Goal: Check status: Check status

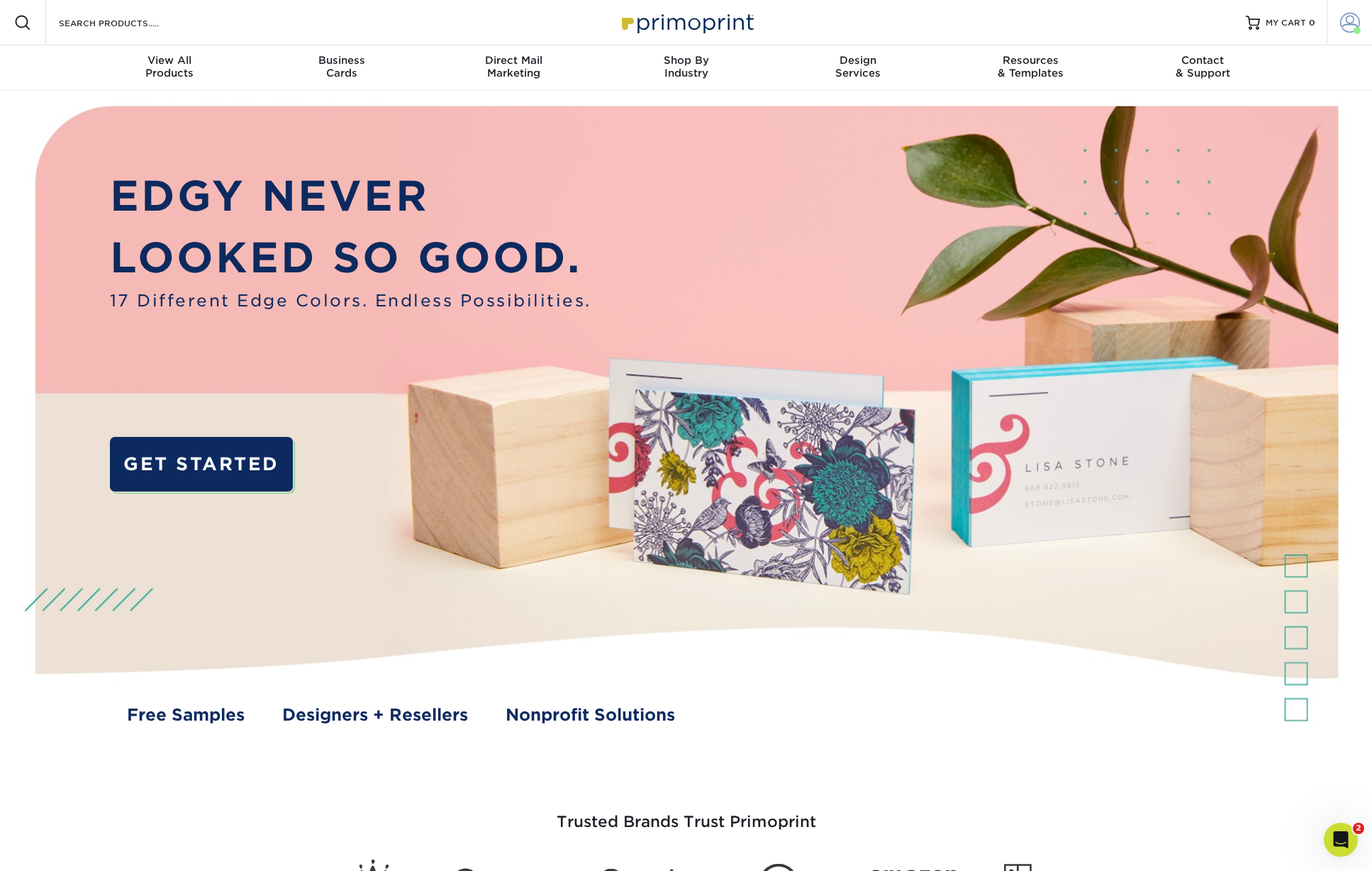
click at [1345, 41] on link "Account" at bounding box center [1349, 22] width 46 height 46
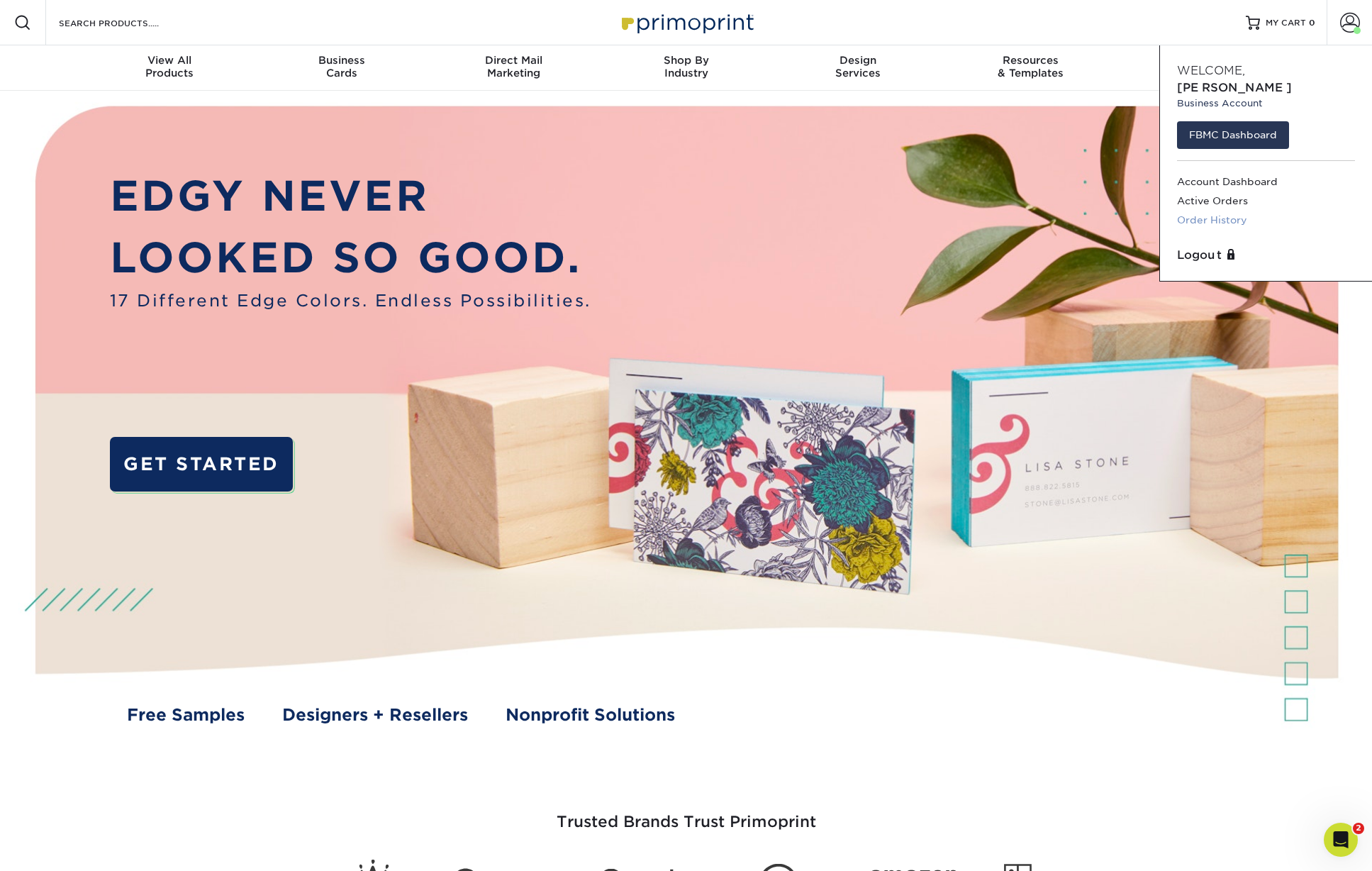
click at [1188, 211] on link "Order History" at bounding box center [1266, 220] width 178 height 19
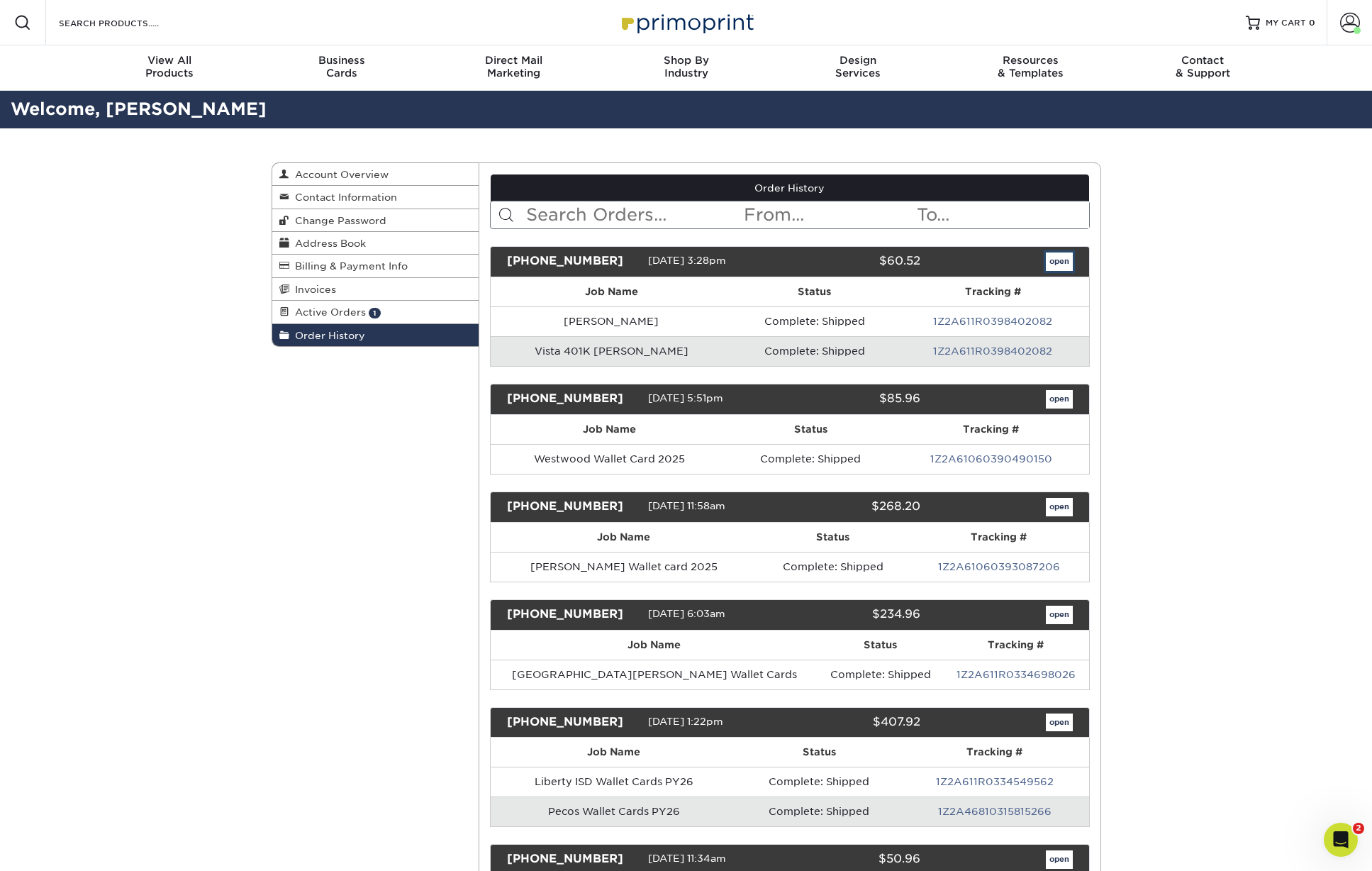
click at [1054, 261] on link "open" at bounding box center [1059, 261] width 27 height 18
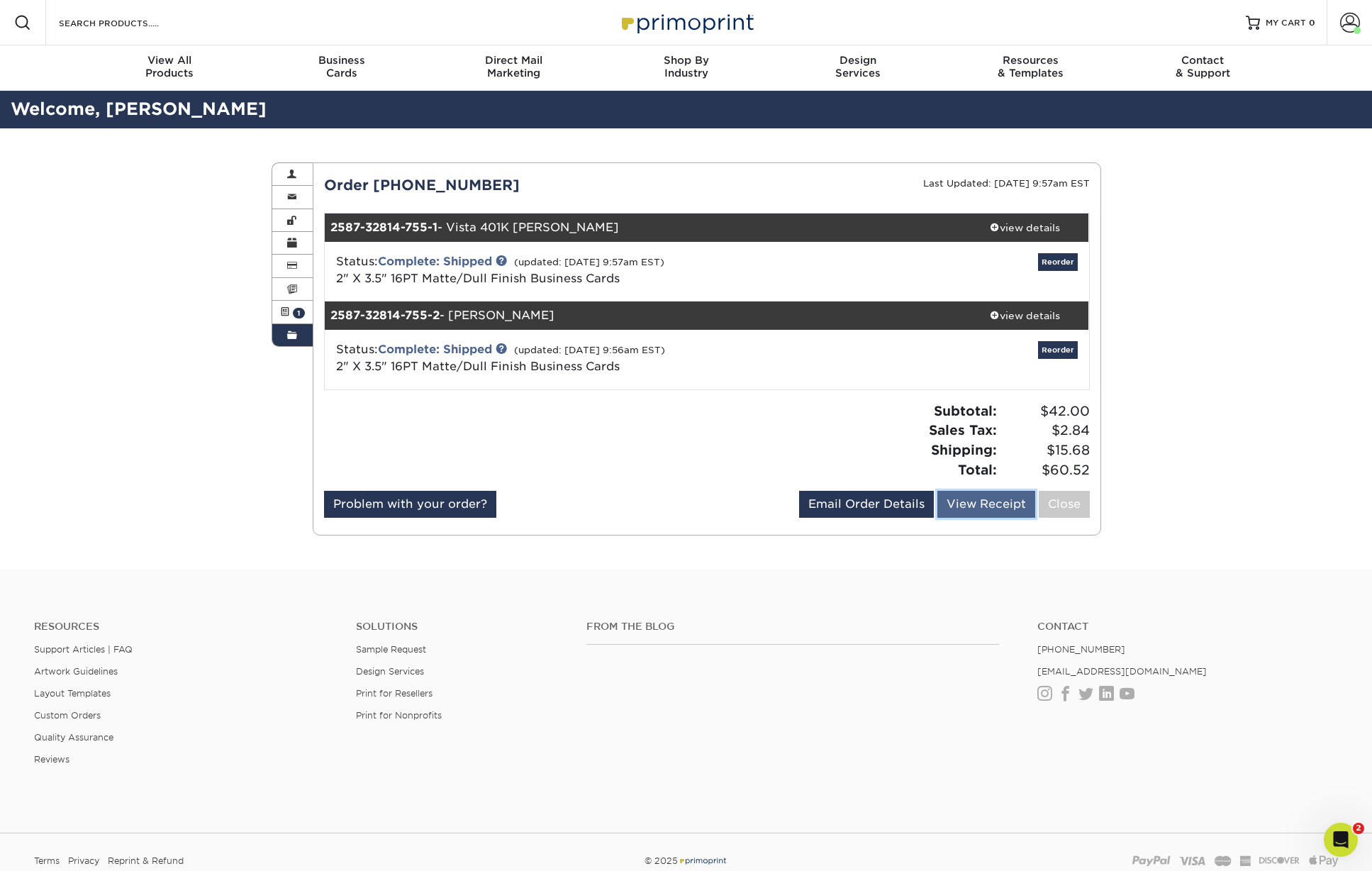
click at [964, 506] on link "View Receipt" at bounding box center [986, 504] width 98 height 27
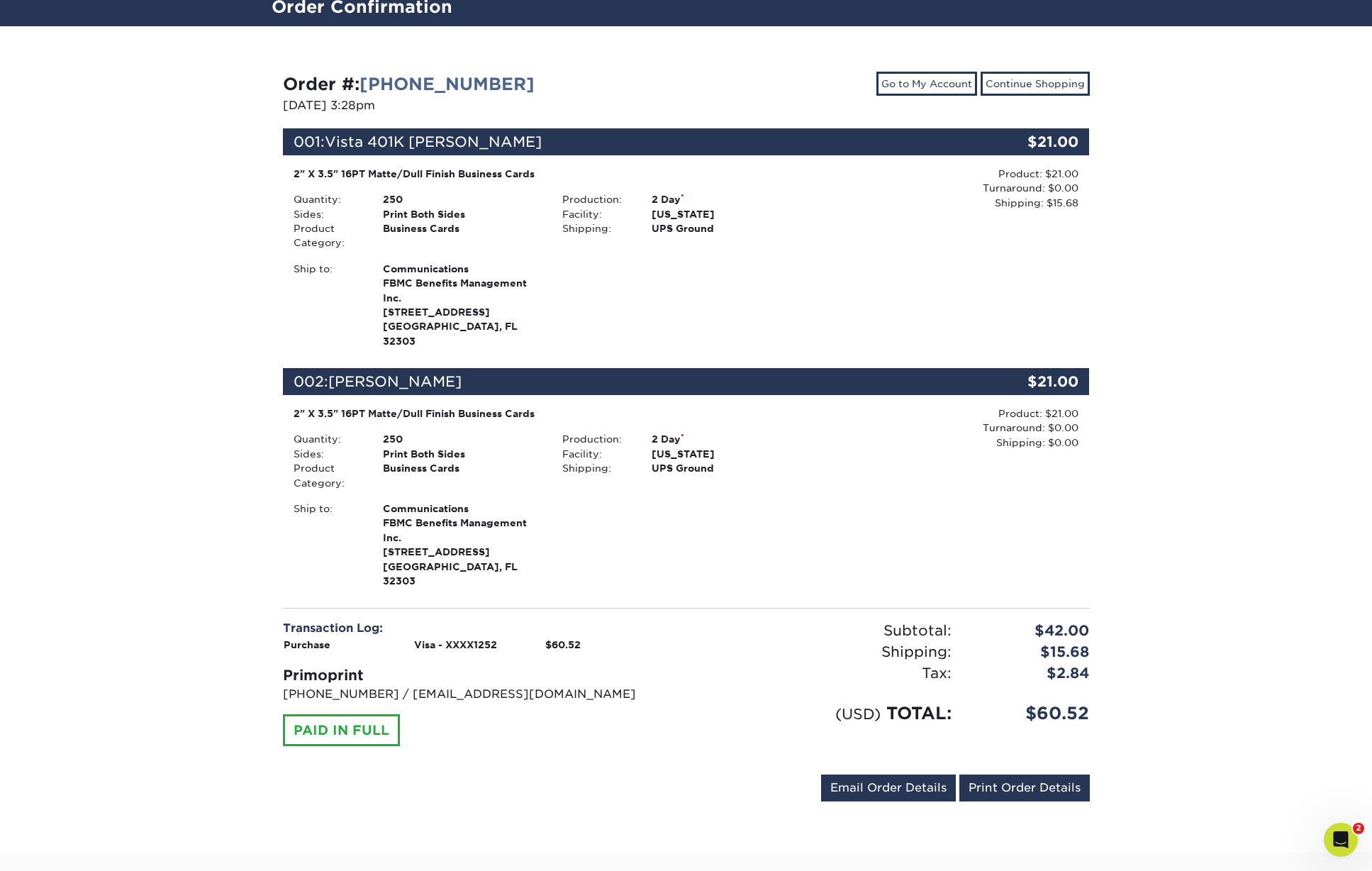
scroll to position [104, 0]
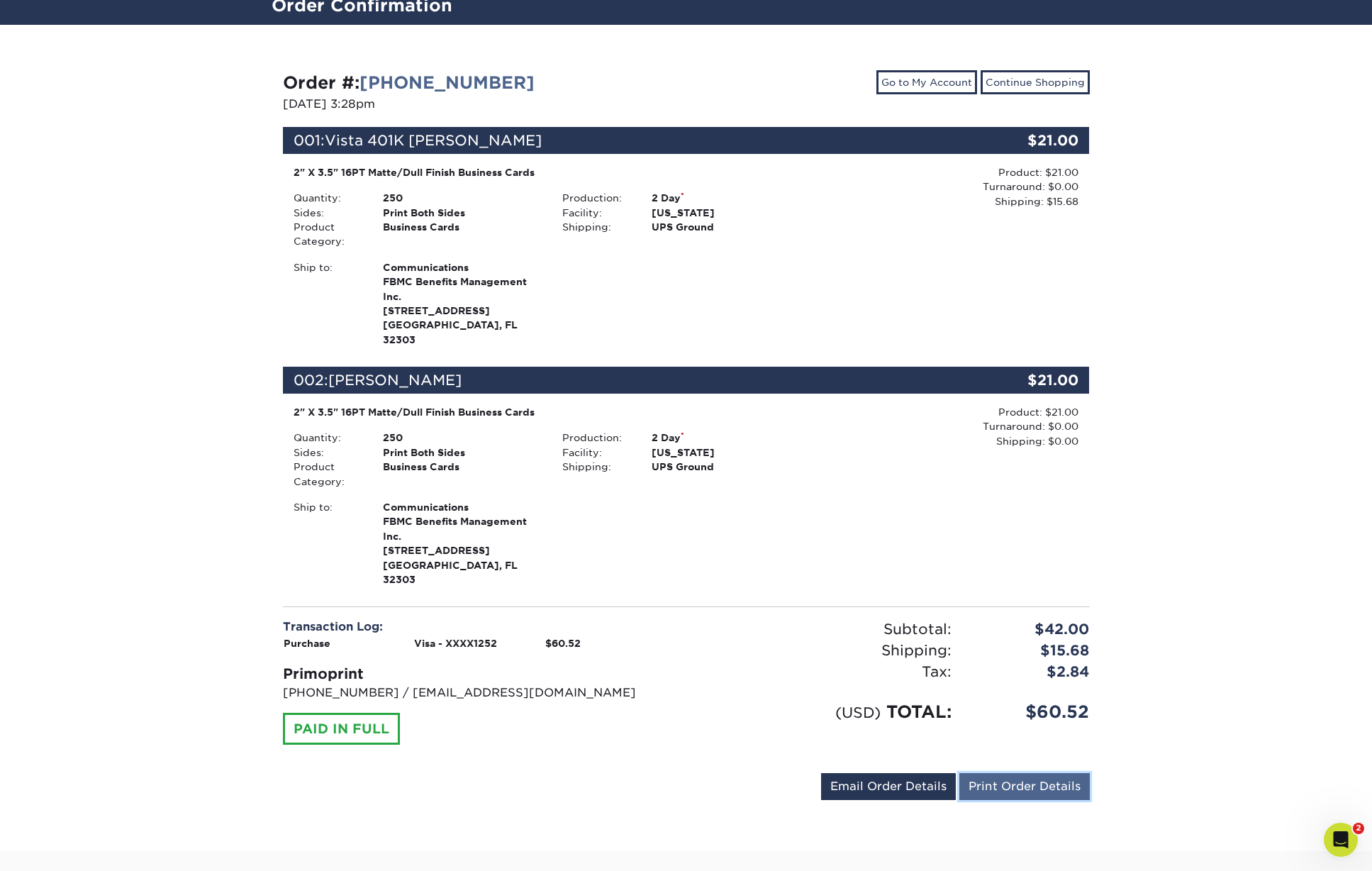
click at [1007, 773] on link "Print Order Details" at bounding box center [1024, 786] width 130 height 27
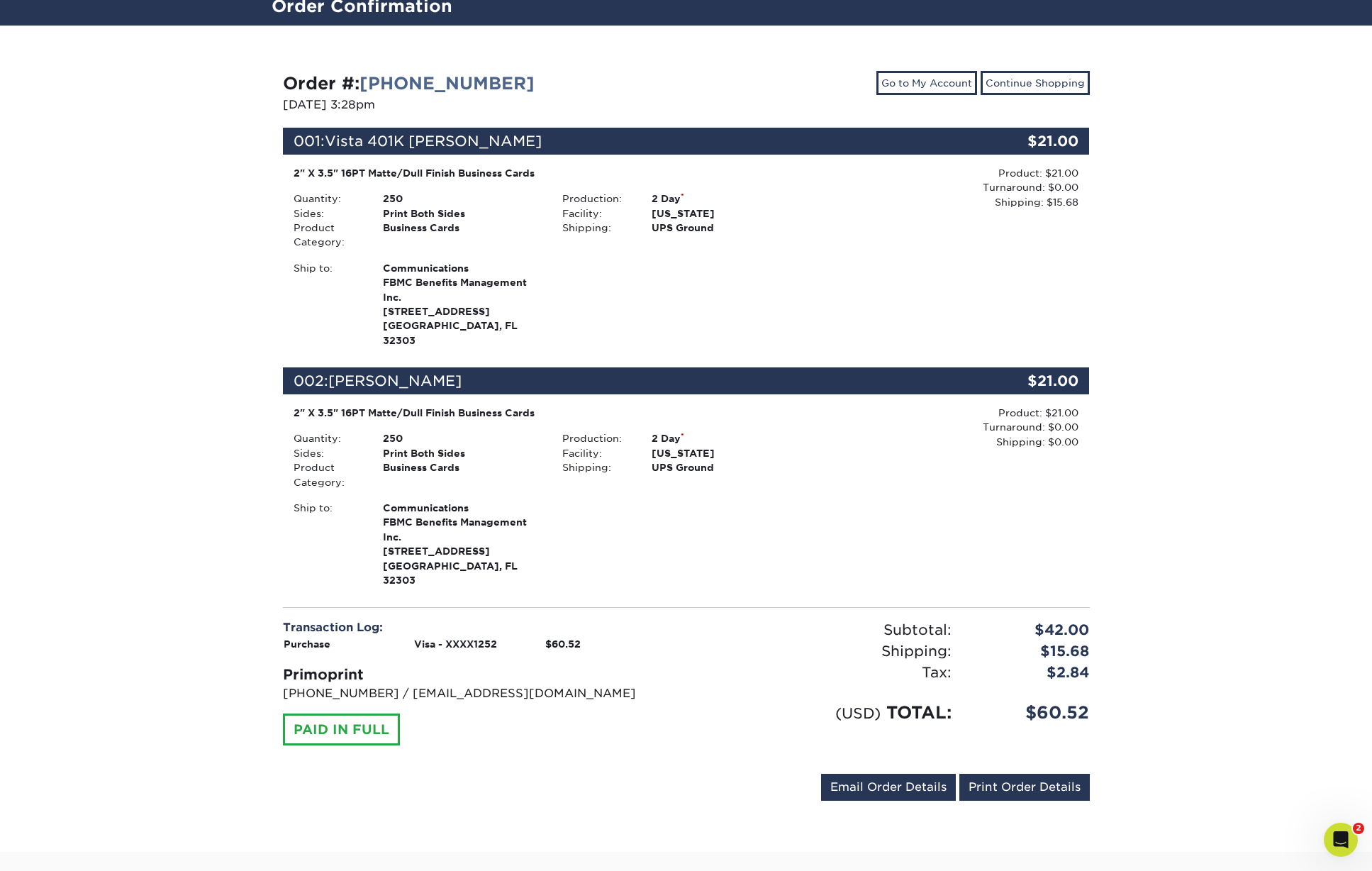
scroll to position [0, 0]
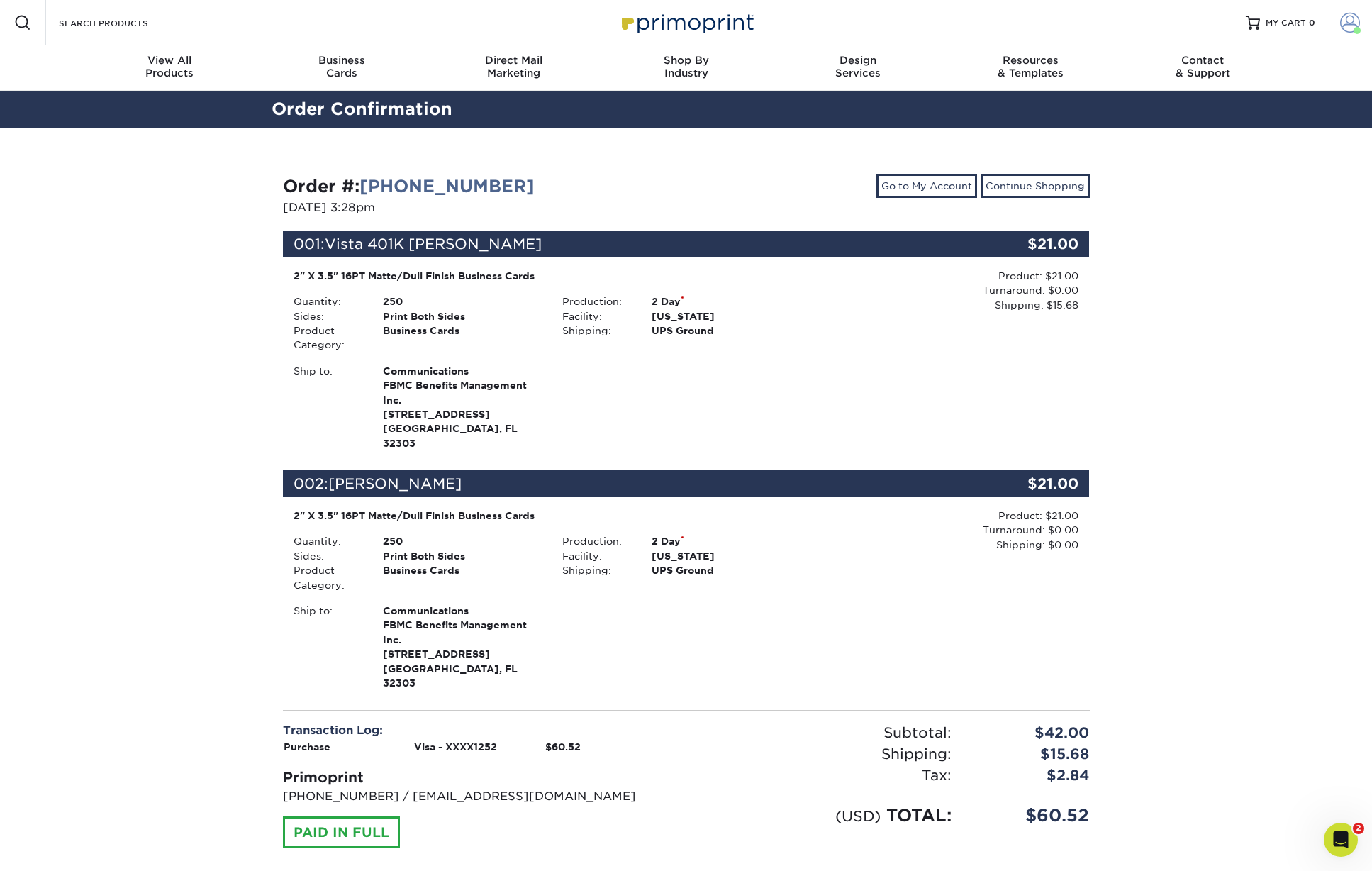
click at [1350, 27] on span at bounding box center [1350, 22] width 20 height 20
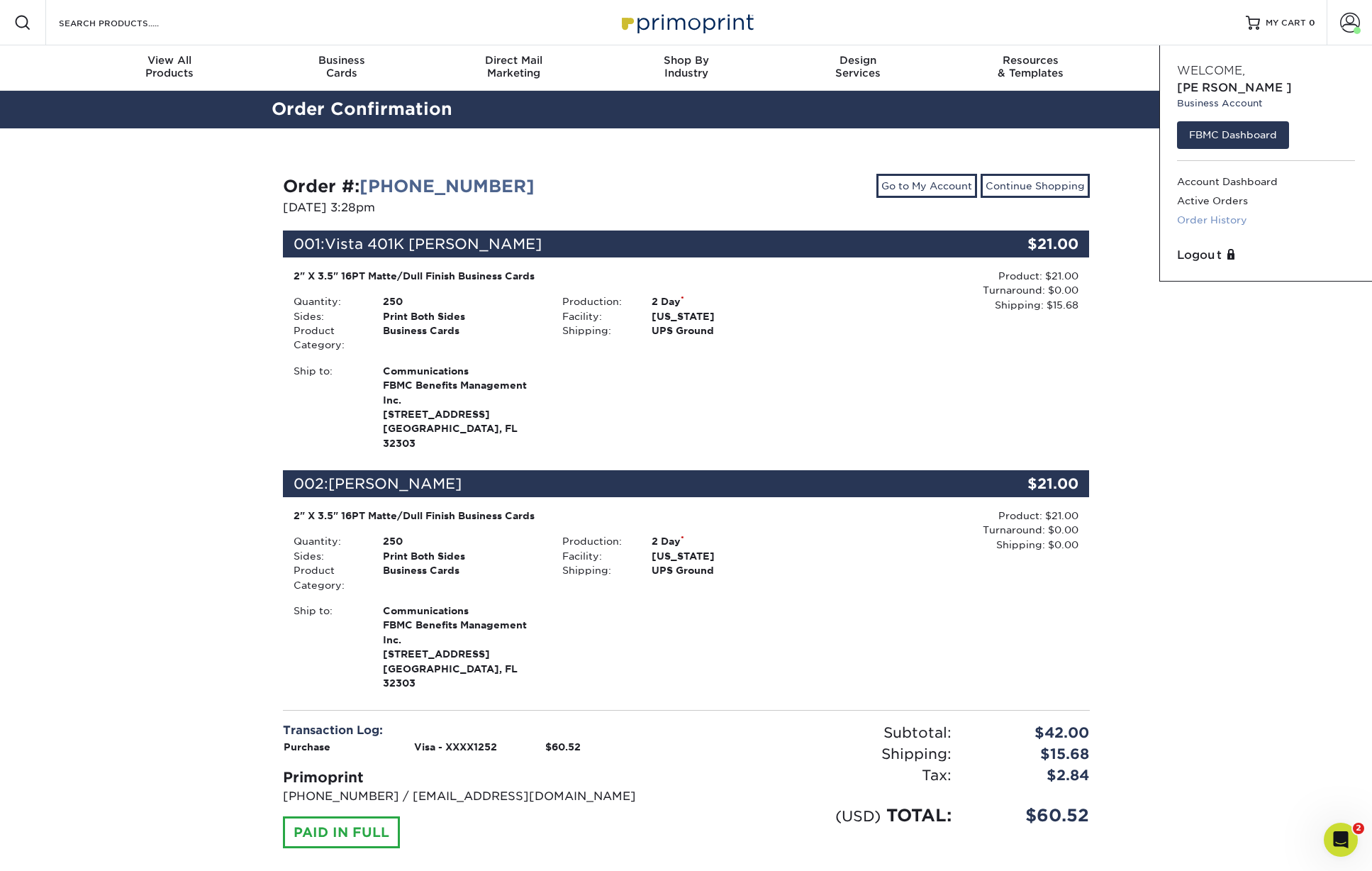
click at [1209, 211] on link "Order History" at bounding box center [1266, 220] width 178 height 19
click at [1214, 211] on link "Order History" at bounding box center [1266, 220] width 178 height 19
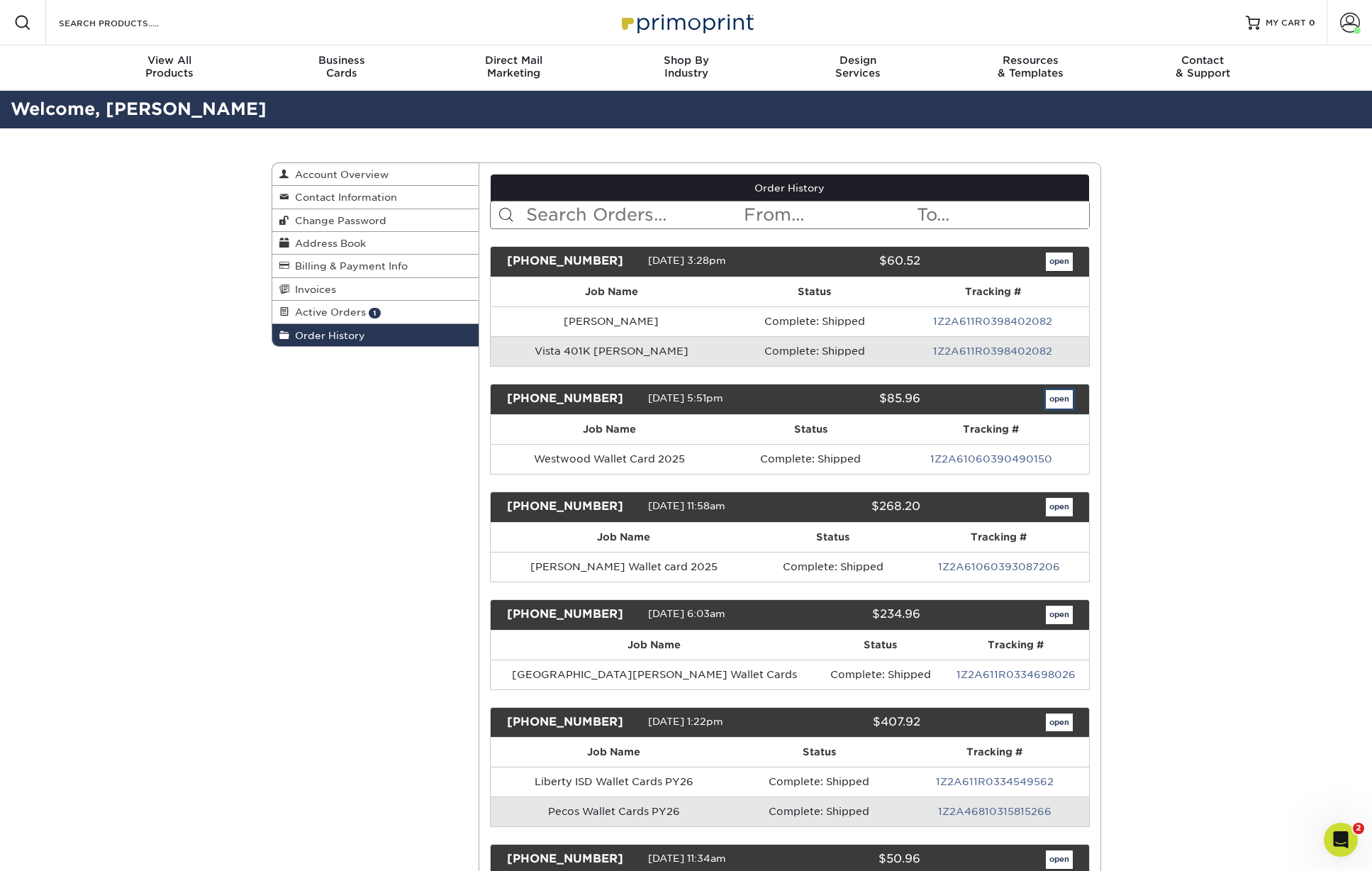
click at [1057, 398] on link "open" at bounding box center [1059, 399] width 27 height 18
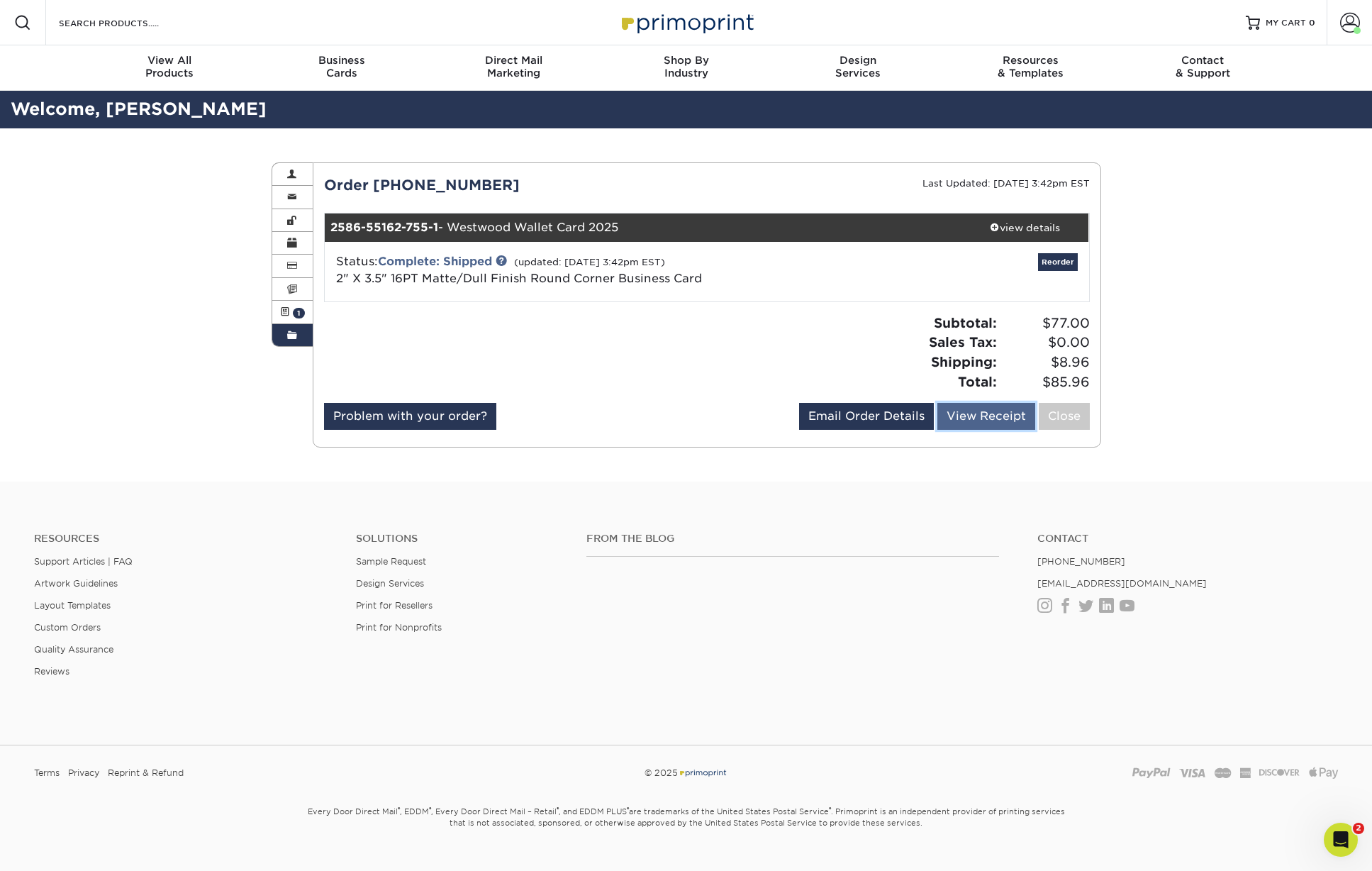
click at [970, 407] on link "View Receipt" at bounding box center [986, 416] width 98 height 27
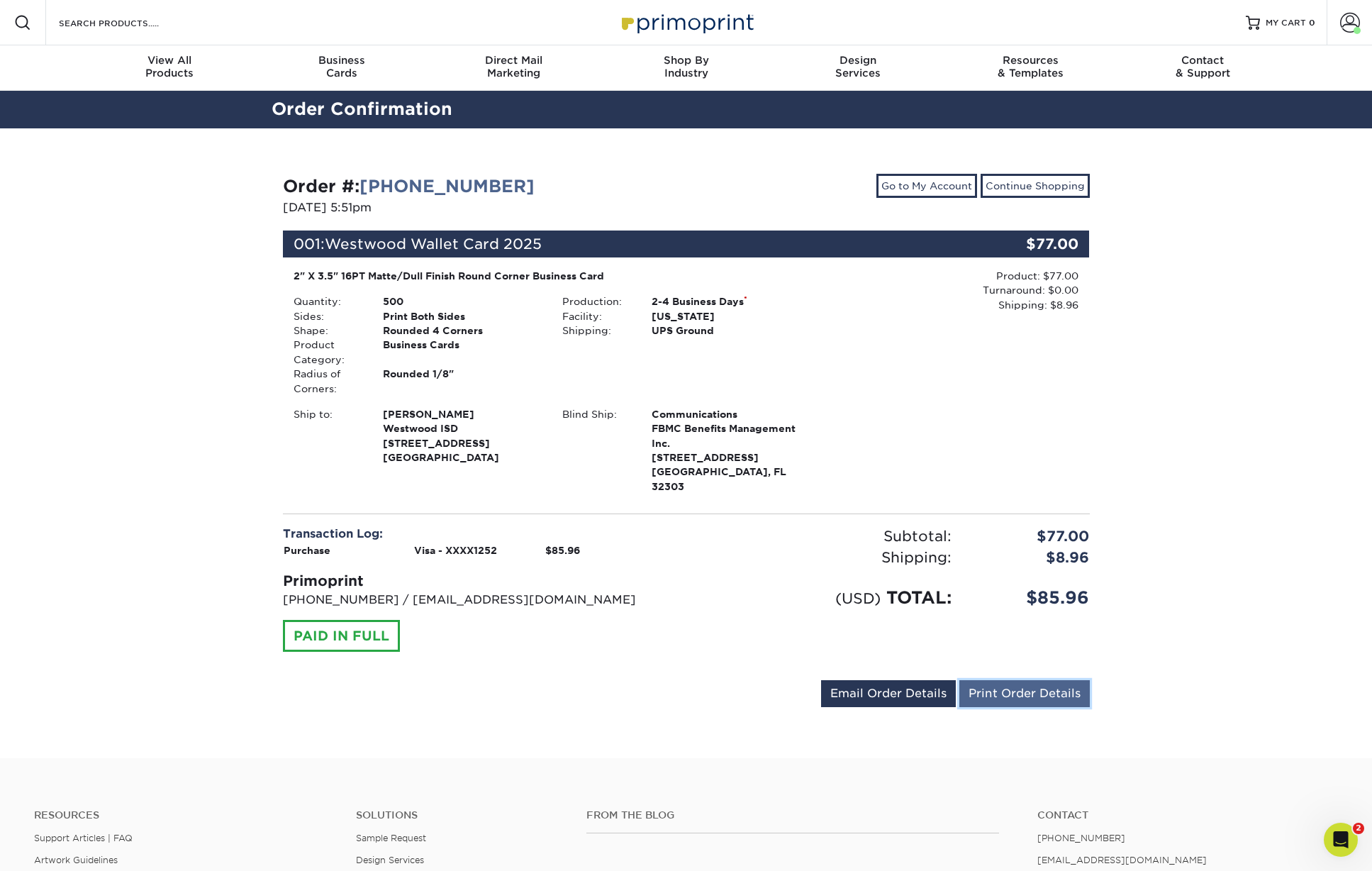
click at [1008, 680] on link "Print Order Details" at bounding box center [1024, 693] width 130 height 27
